Goal: Transaction & Acquisition: Purchase product/service

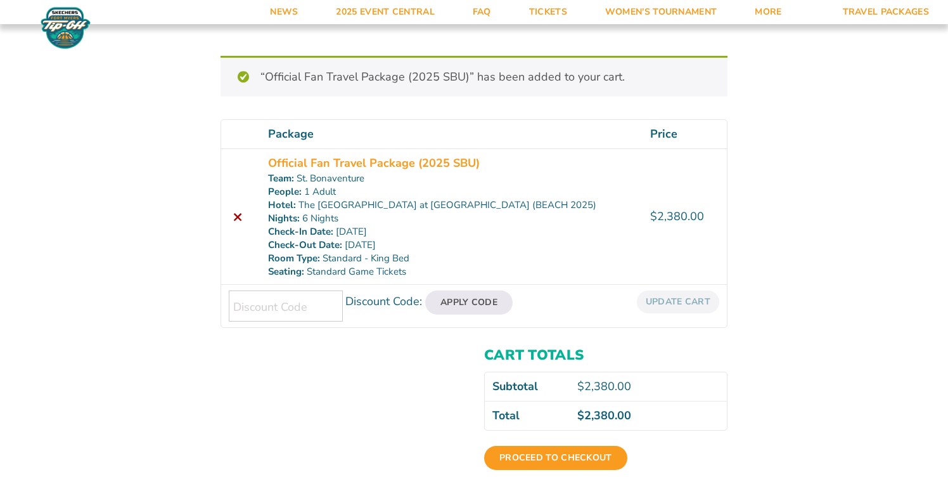
scroll to position [174, 0]
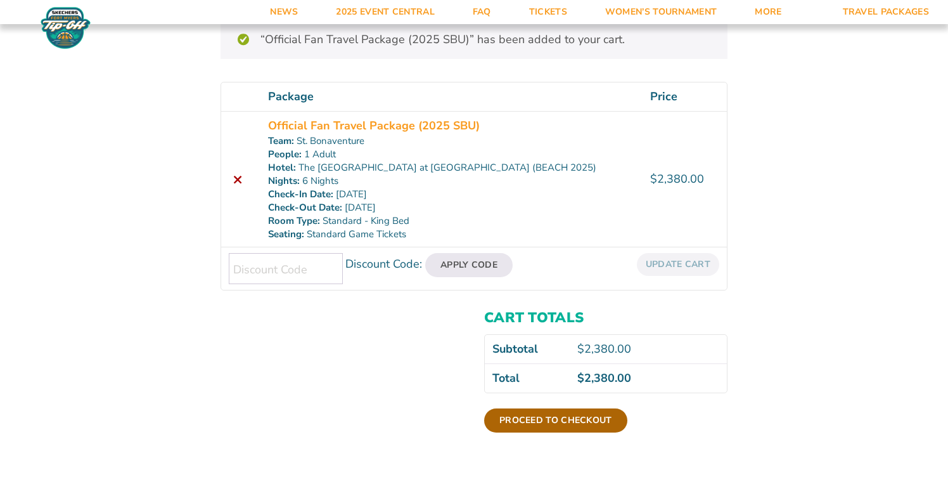
click at [508, 419] on link "Proceed to checkout" at bounding box center [555, 420] width 143 height 24
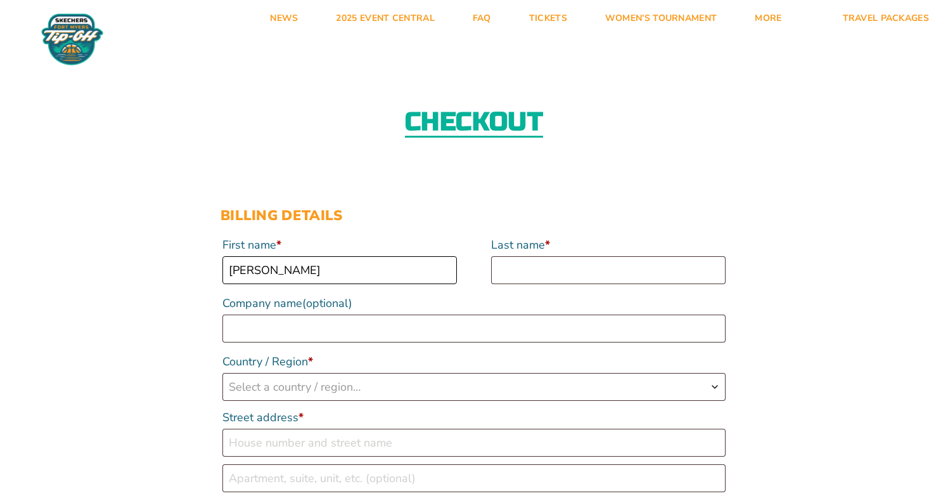
type input "Frank"
type input "Schmeling"
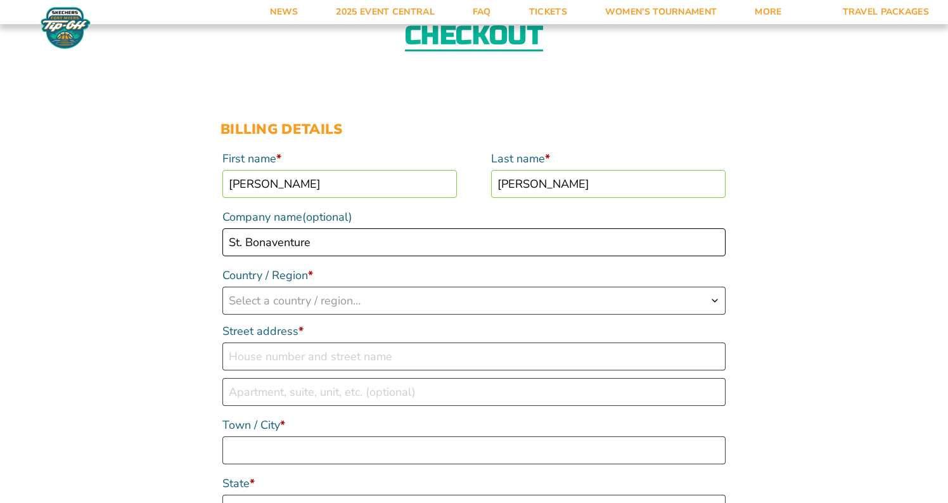
scroll to position [91, 0]
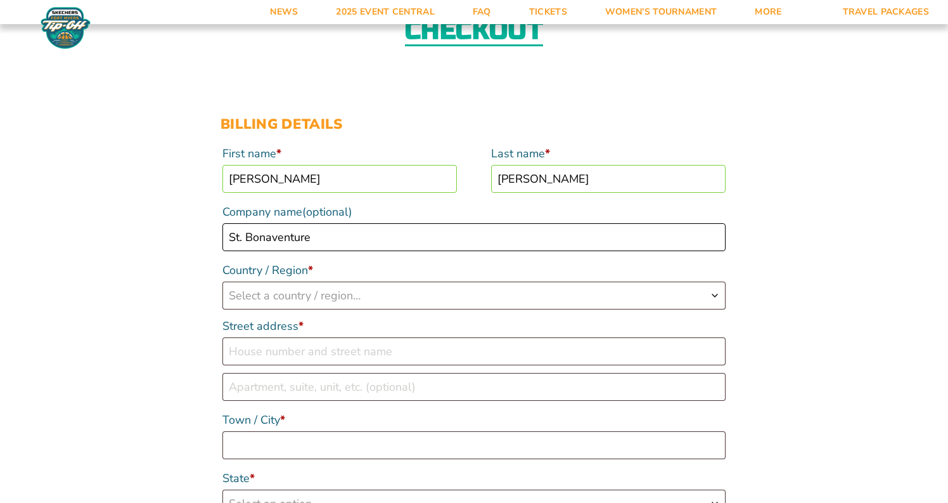
type input "St. Bonaventure"
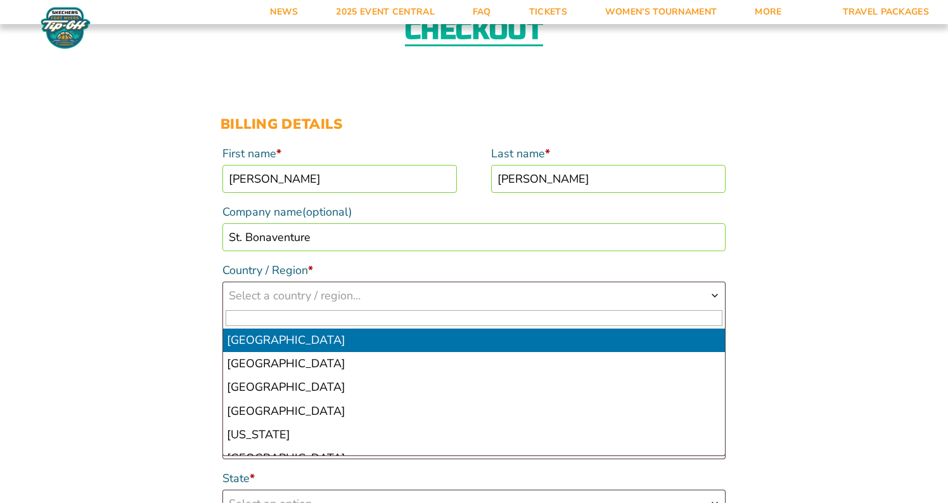
click at [456, 299] on span "Select a country / region…" at bounding box center [474, 295] width 502 height 27
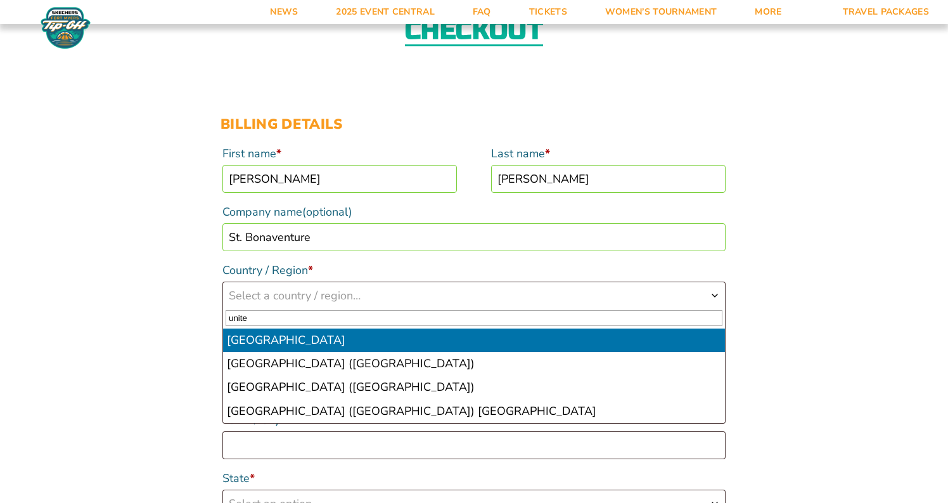
type input "unite"
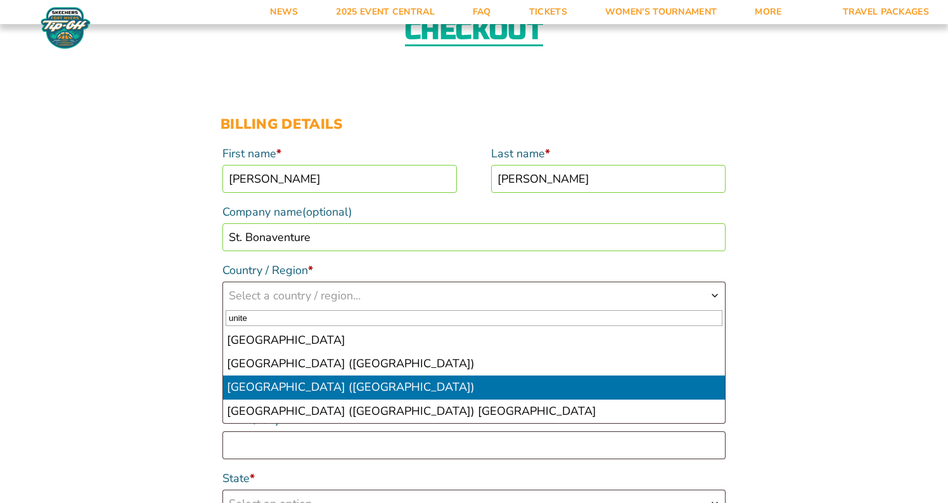
select select "US"
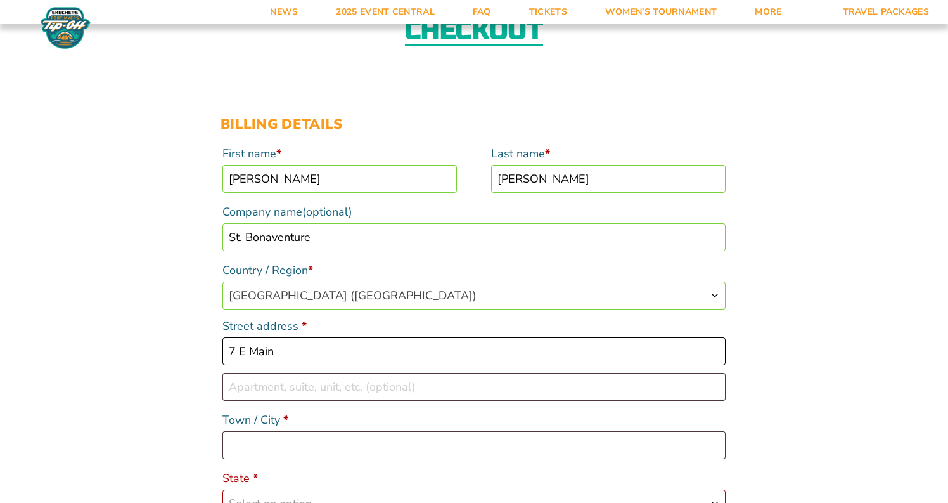
type input "7 E Main"
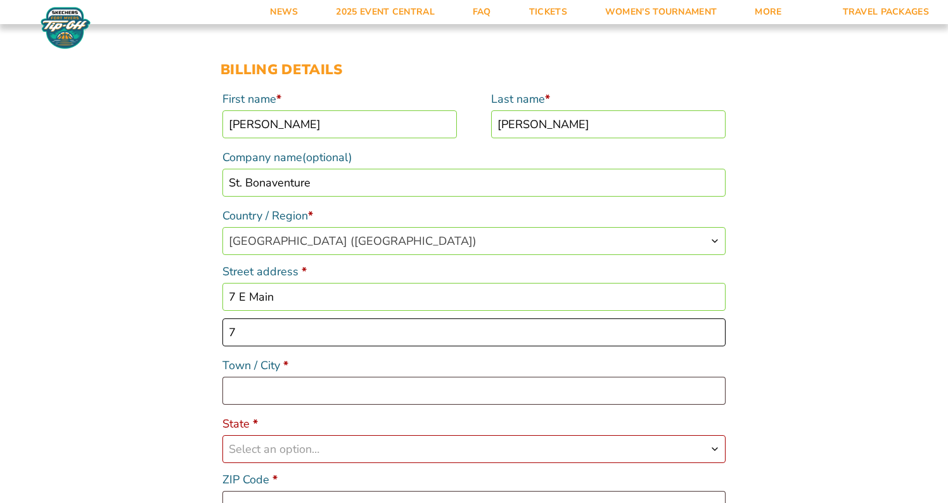
type input "7"
type input "Skaneateles"
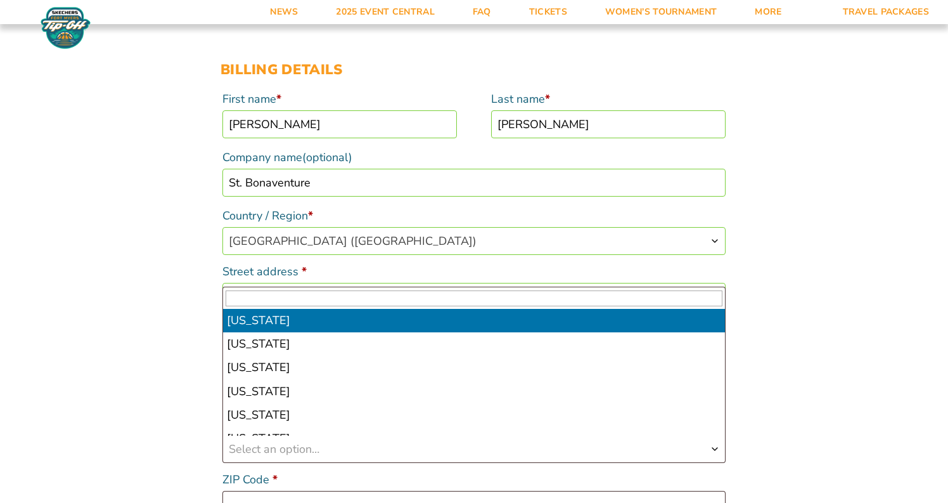
click at [397, 442] on span "Select an option…" at bounding box center [474, 448] width 502 height 27
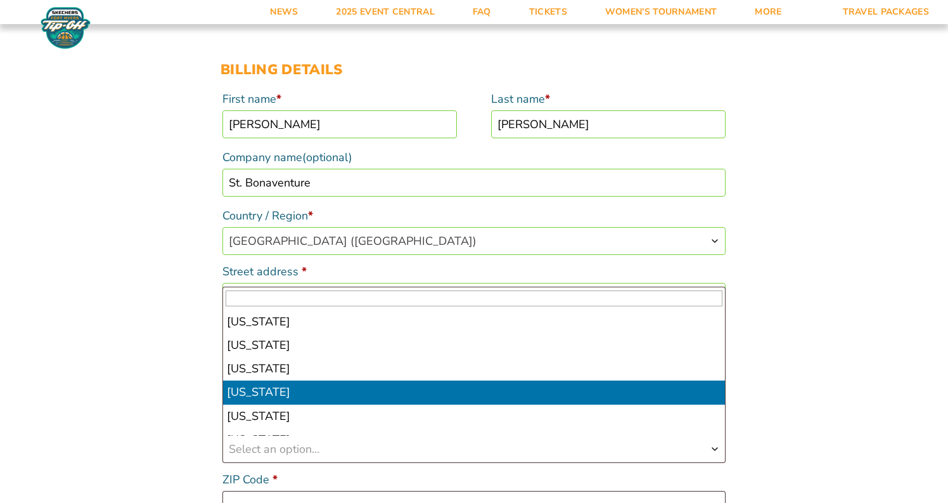
scroll to position [728, 0]
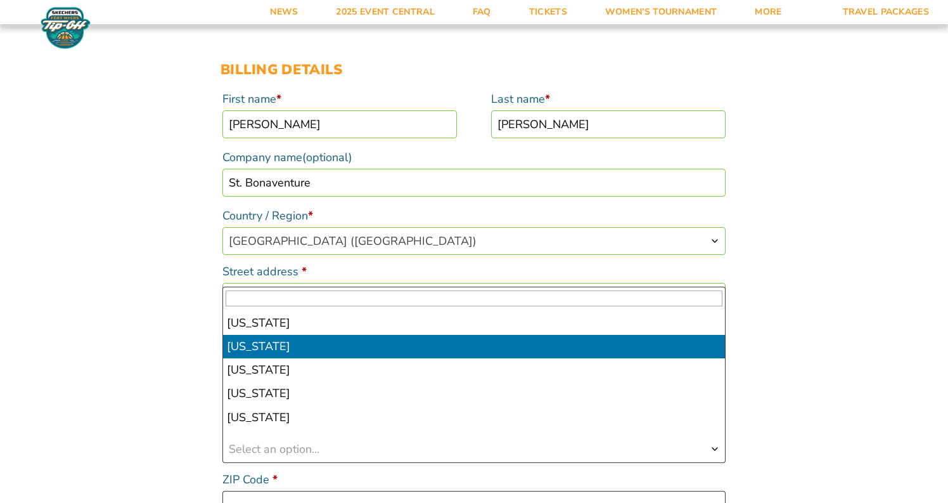
select select "NY"
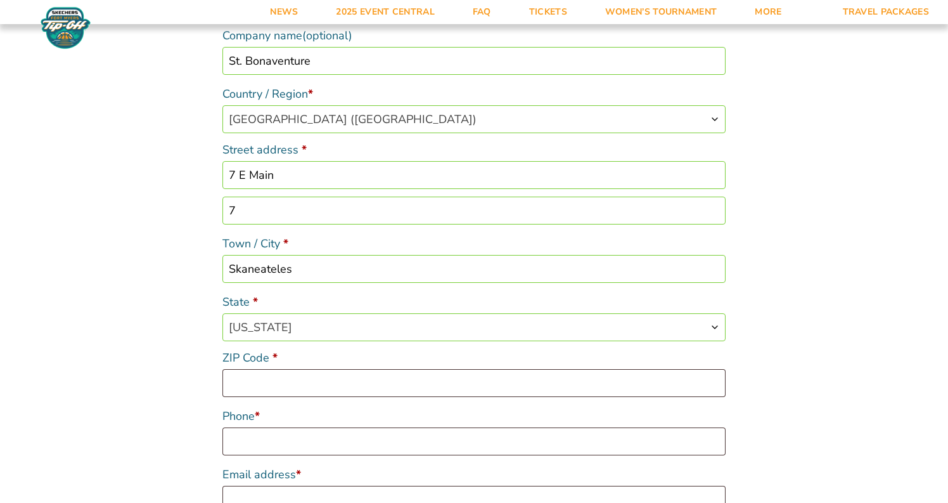
scroll to position [268, 0]
type input "13152"
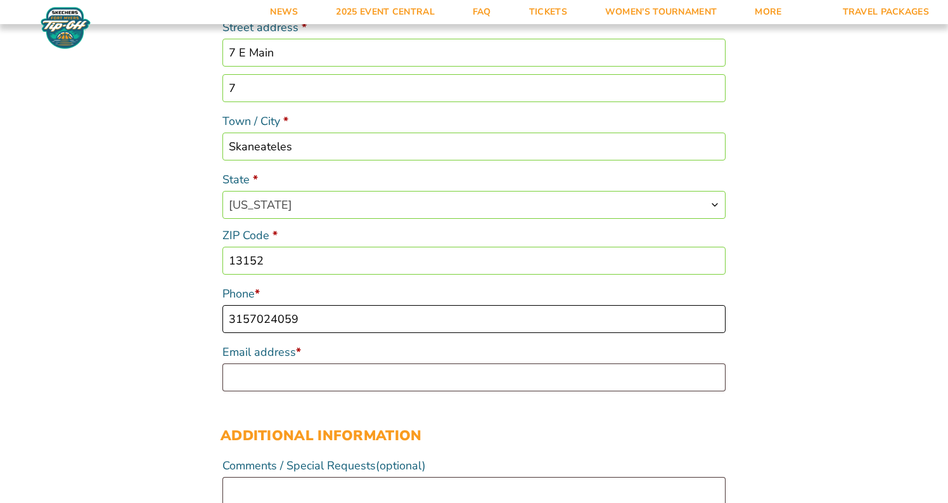
scroll to position [395, 0]
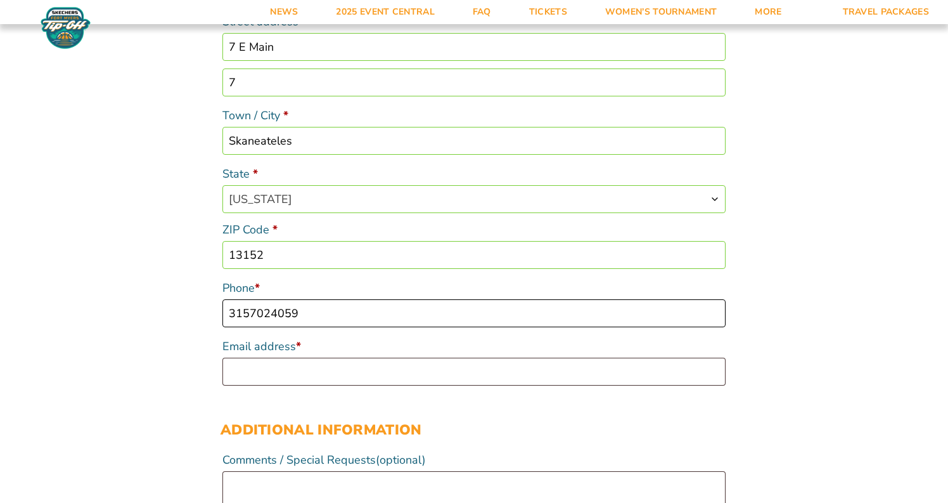
type input "3157024059"
type input "fdschmeling"
type input "fdschmeling@sbu.edu"
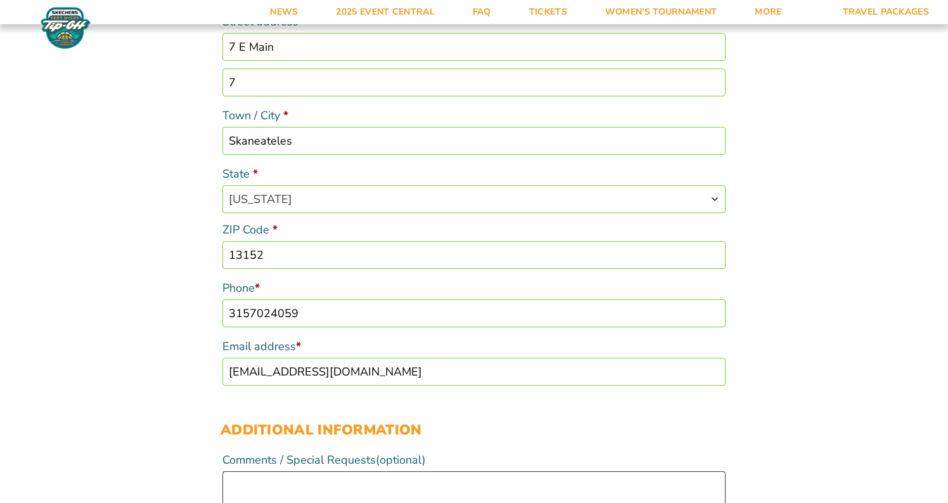
click at [475, 406] on div "Additional information Comments / Special Requests (optional)" at bounding box center [474, 460] width 507 height 109
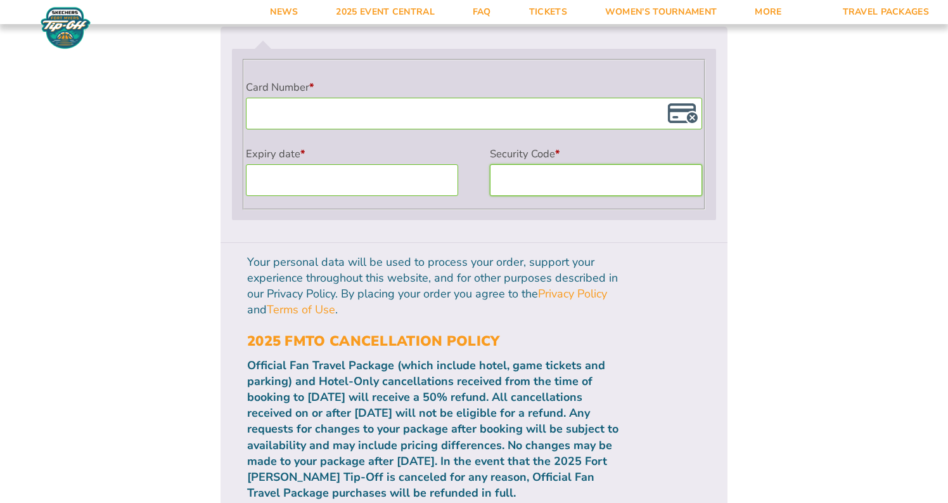
scroll to position [1138, 0]
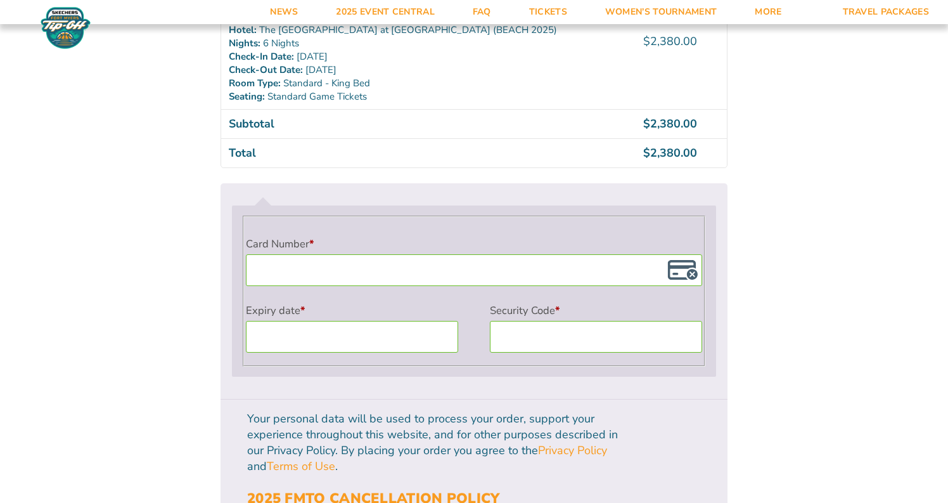
scroll to position [1114, 0]
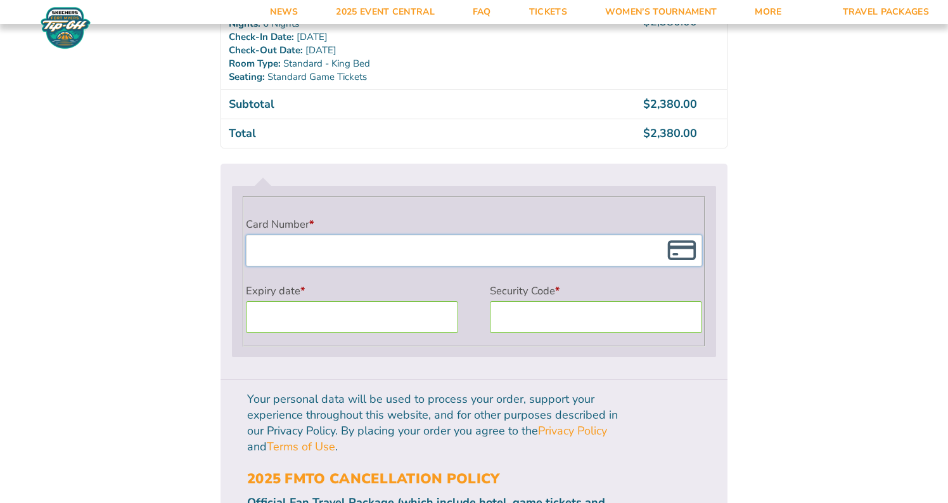
click at [479, 319] on div "Card Number * Expiry date * Security Code *" at bounding box center [474, 271] width 461 height 148
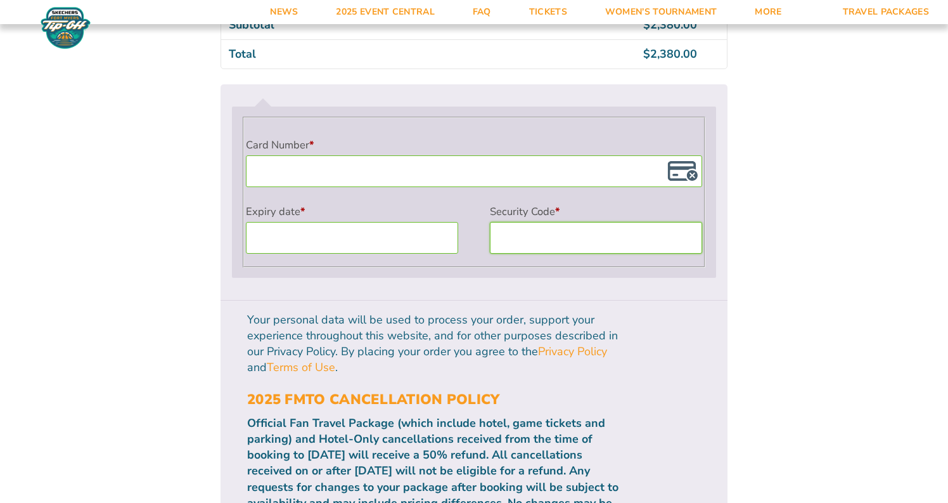
scroll to position [1197, 0]
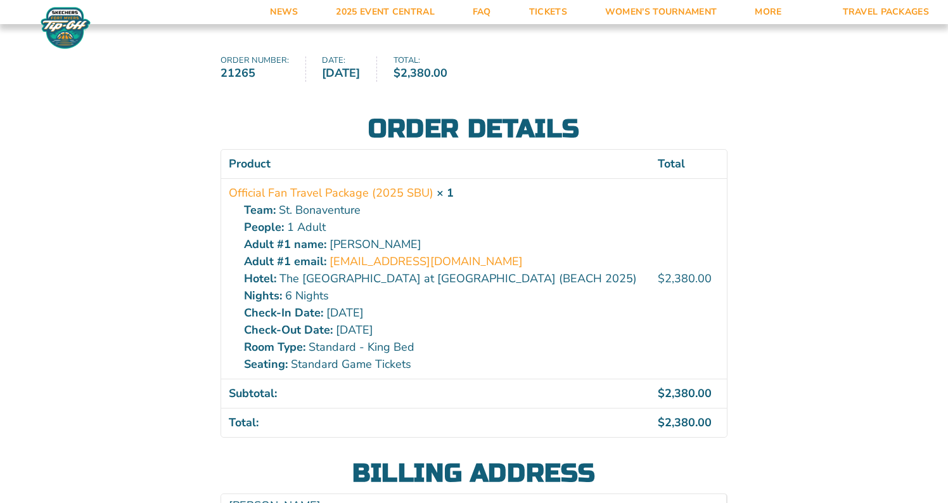
scroll to position [139, 0]
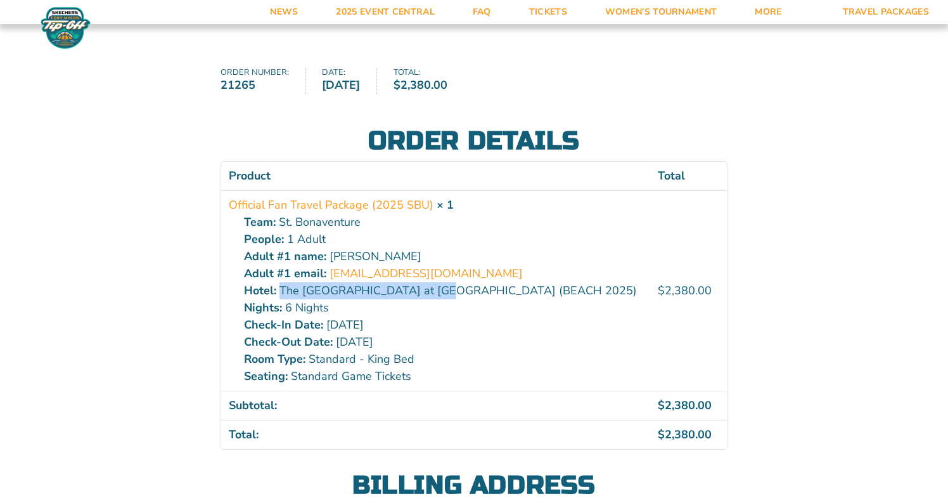
drag, startPoint x: 280, startPoint y: 290, endPoint x: 432, endPoint y: 291, distance: 152.1
click at [432, 291] on p "The [GEOGRAPHIC_DATA] at [GEOGRAPHIC_DATA] (BEACH 2025)" at bounding box center [443, 290] width 399 height 17
copy p "The Westin Cape Coral Resort"
